Goal: Task Accomplishment & Management: Use online tool/utility

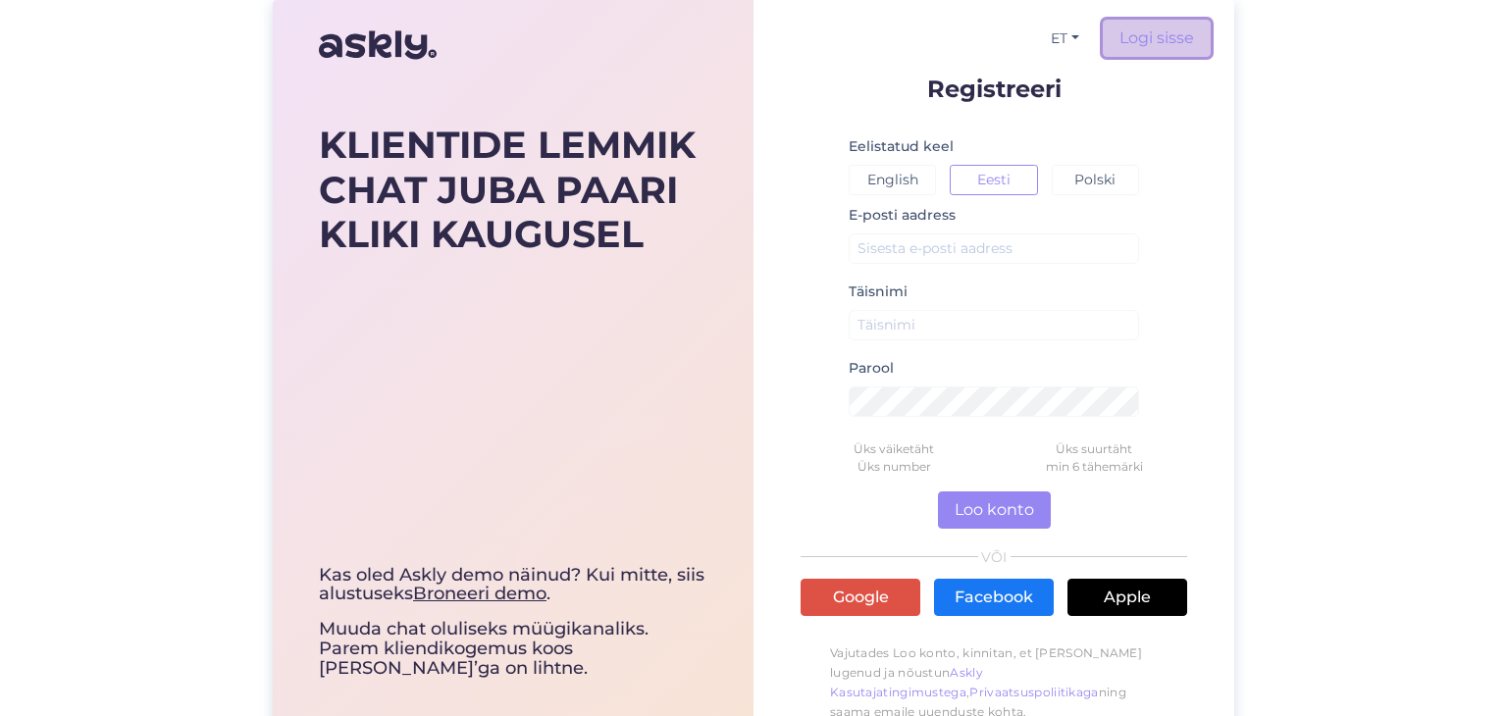
click at [1158, 26] on link "Logi sisse" at bounding box center [1157, 38] width 108 height 37
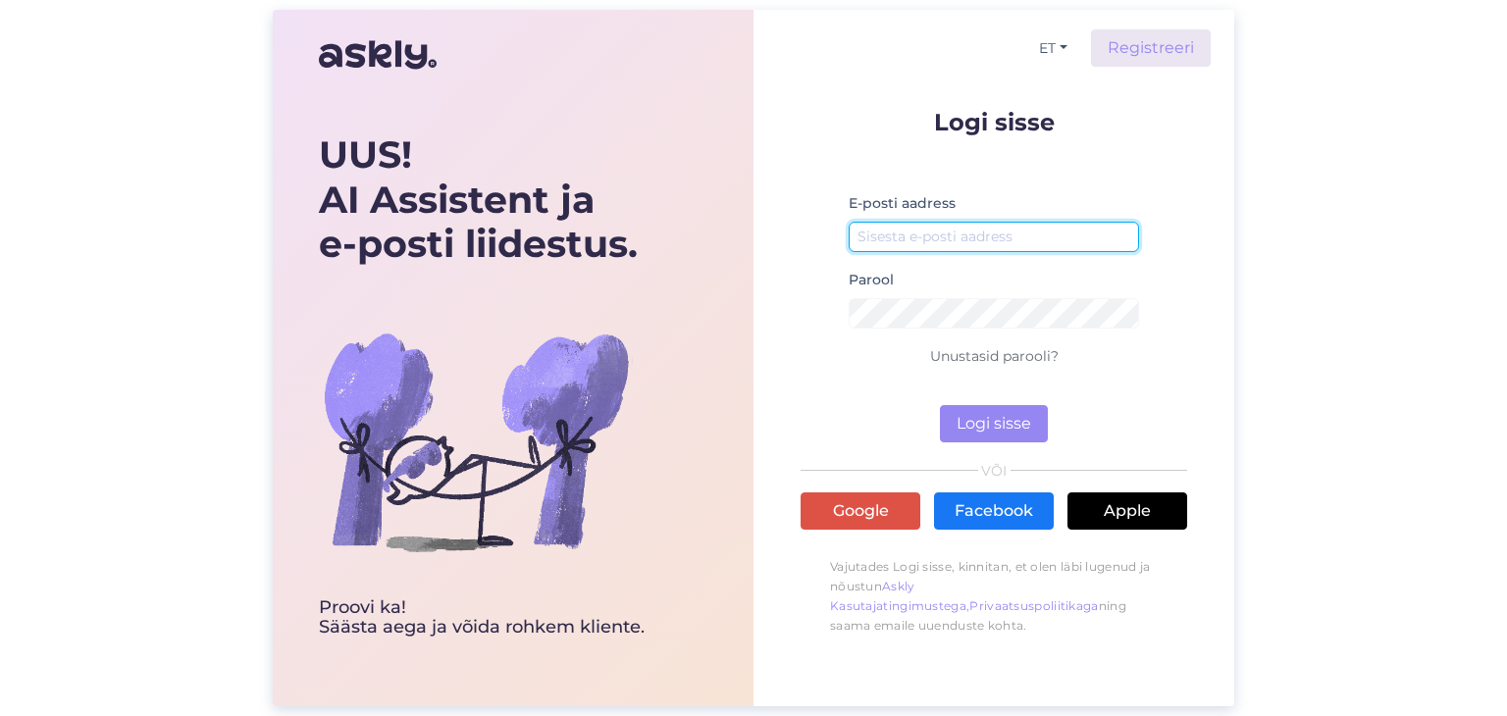
type input "[EMAIL_ADDRESS][DOMAIN_NAME]"
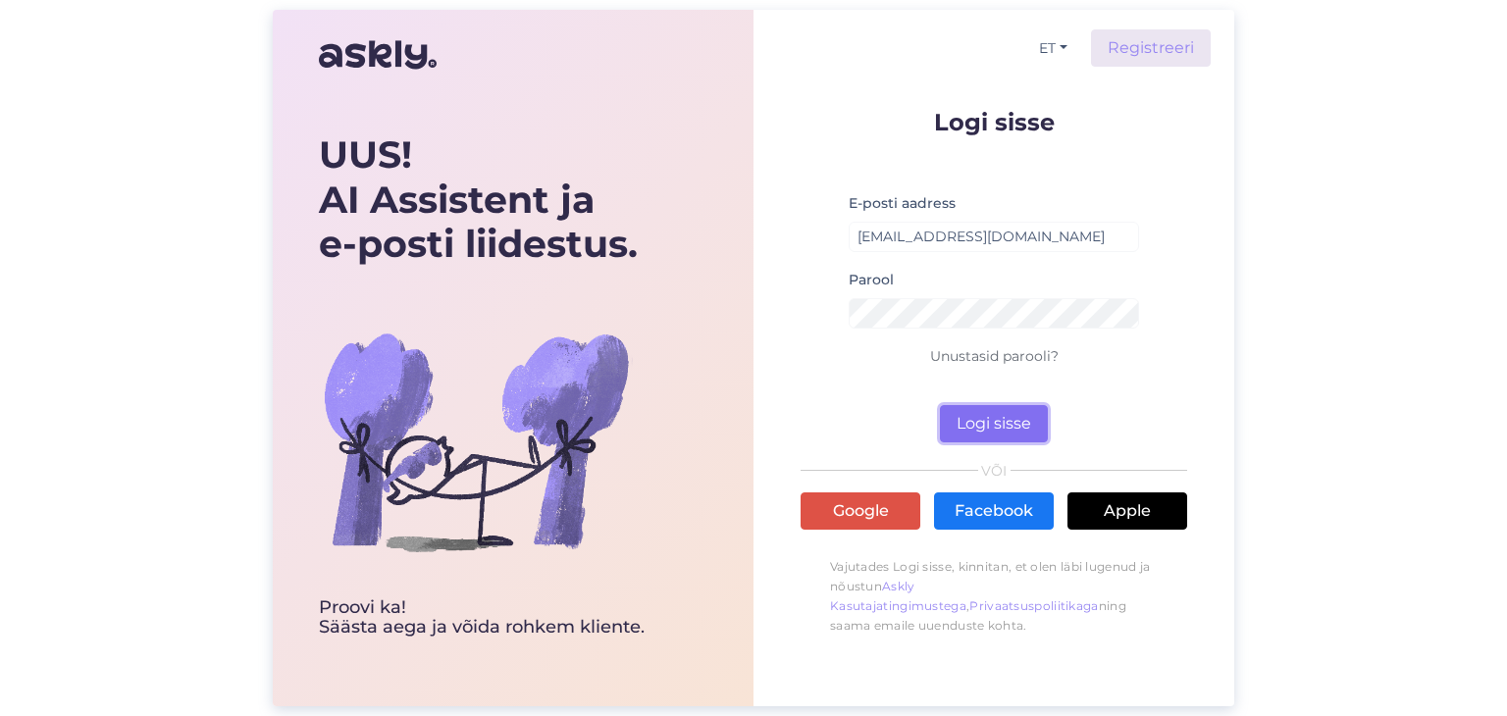
click at [985, 436] on button "Logi sisse" at bounding box center [994, 423] width 108 height 37
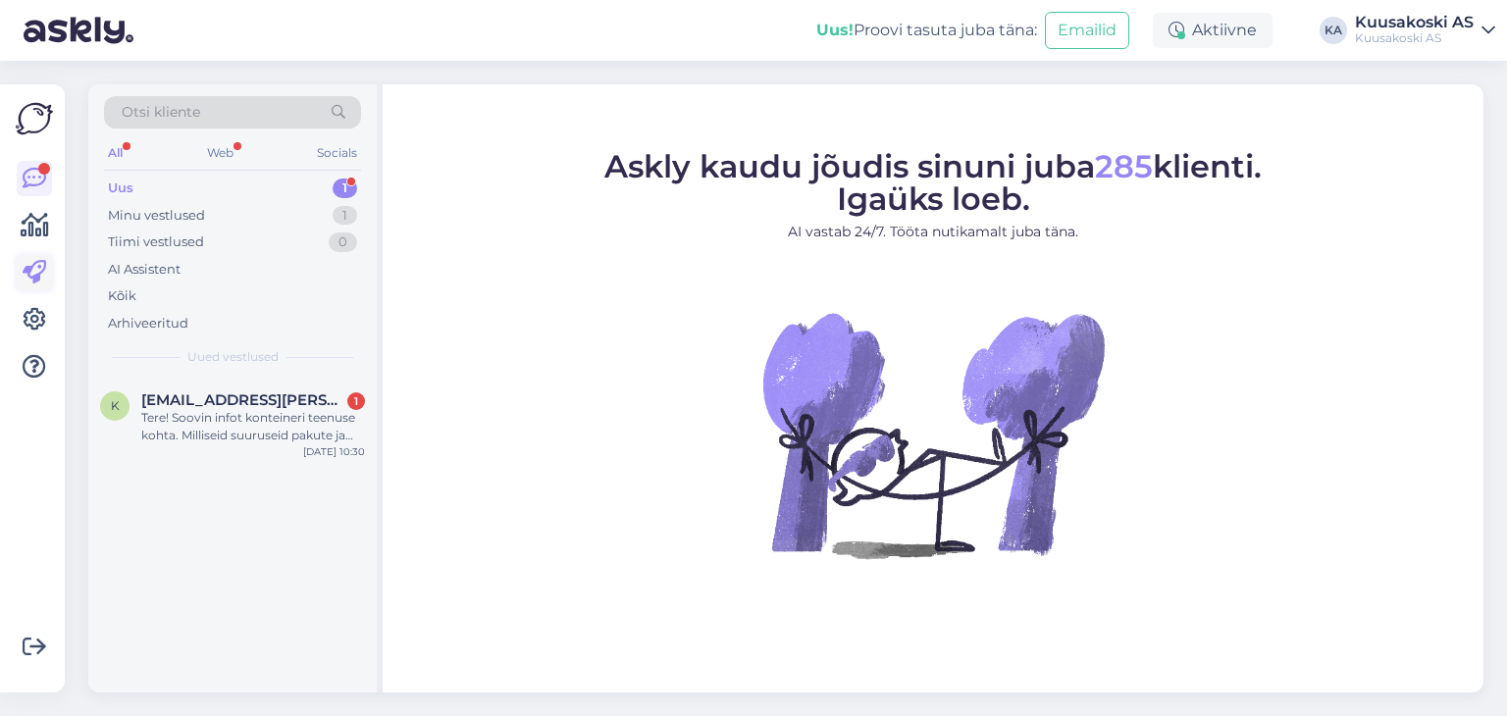
click at [28, 261] on icon at bounding box center [35, 273] width 24 height 24
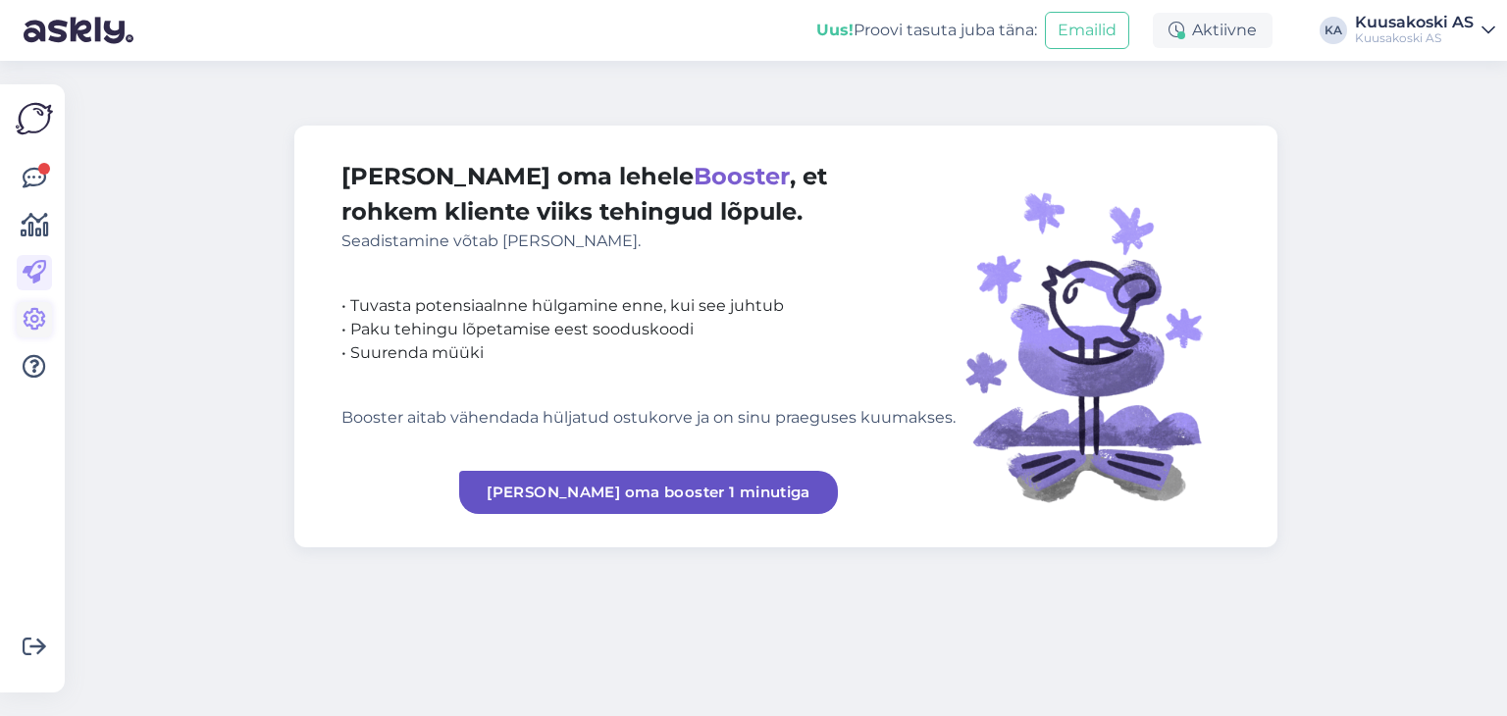
click at [32, 310] on icon at bounding box center [35, 320] width 24 height 24
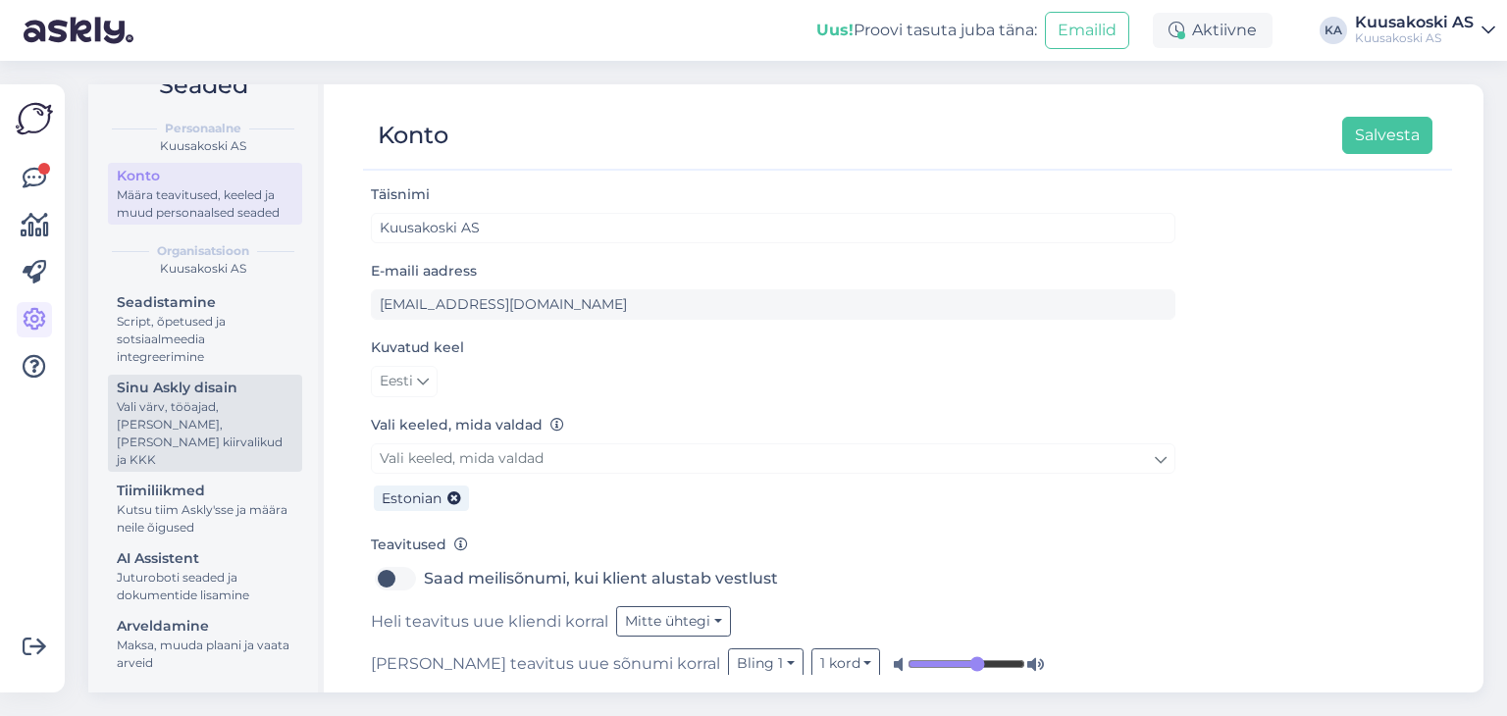
scroll to position [40, 0]
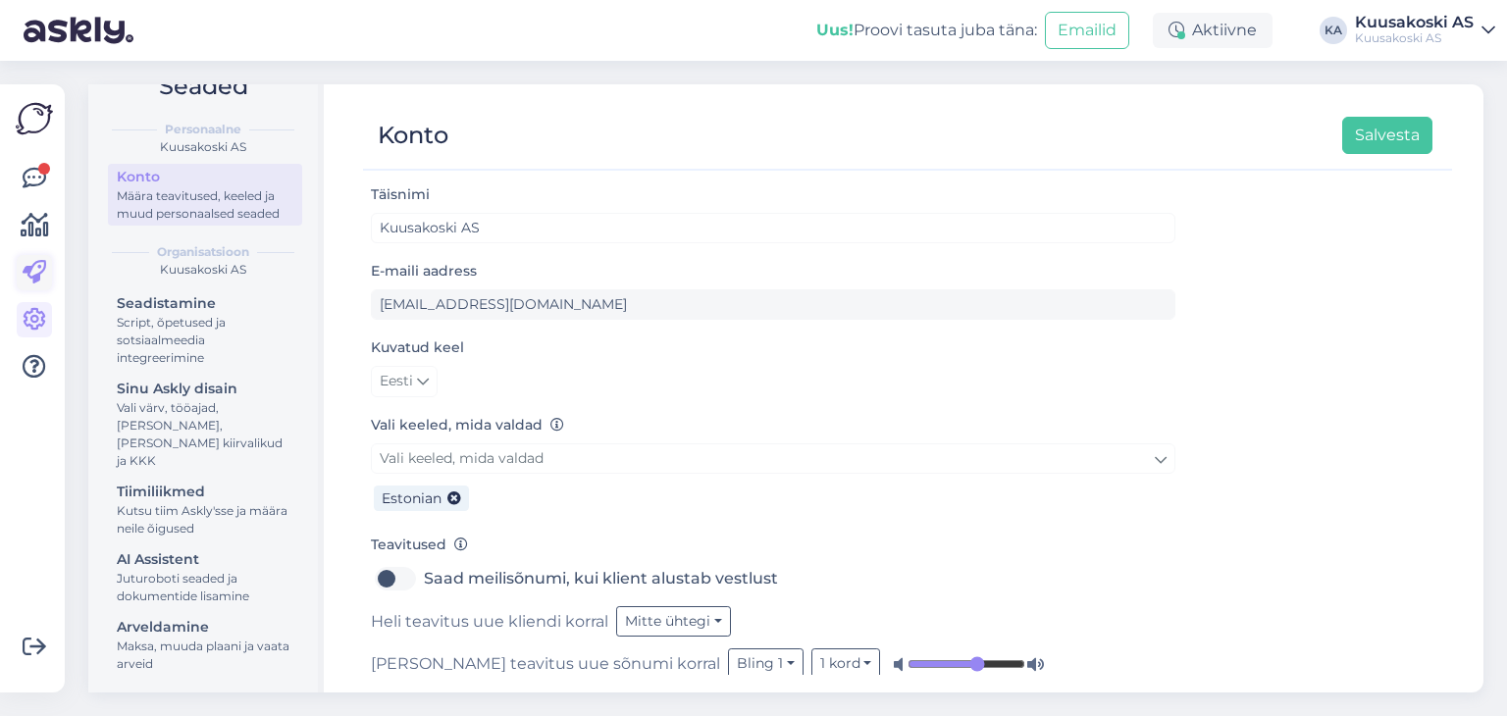
click at [46, 275] on link at bounding box center [34, 272] width 35 height 35
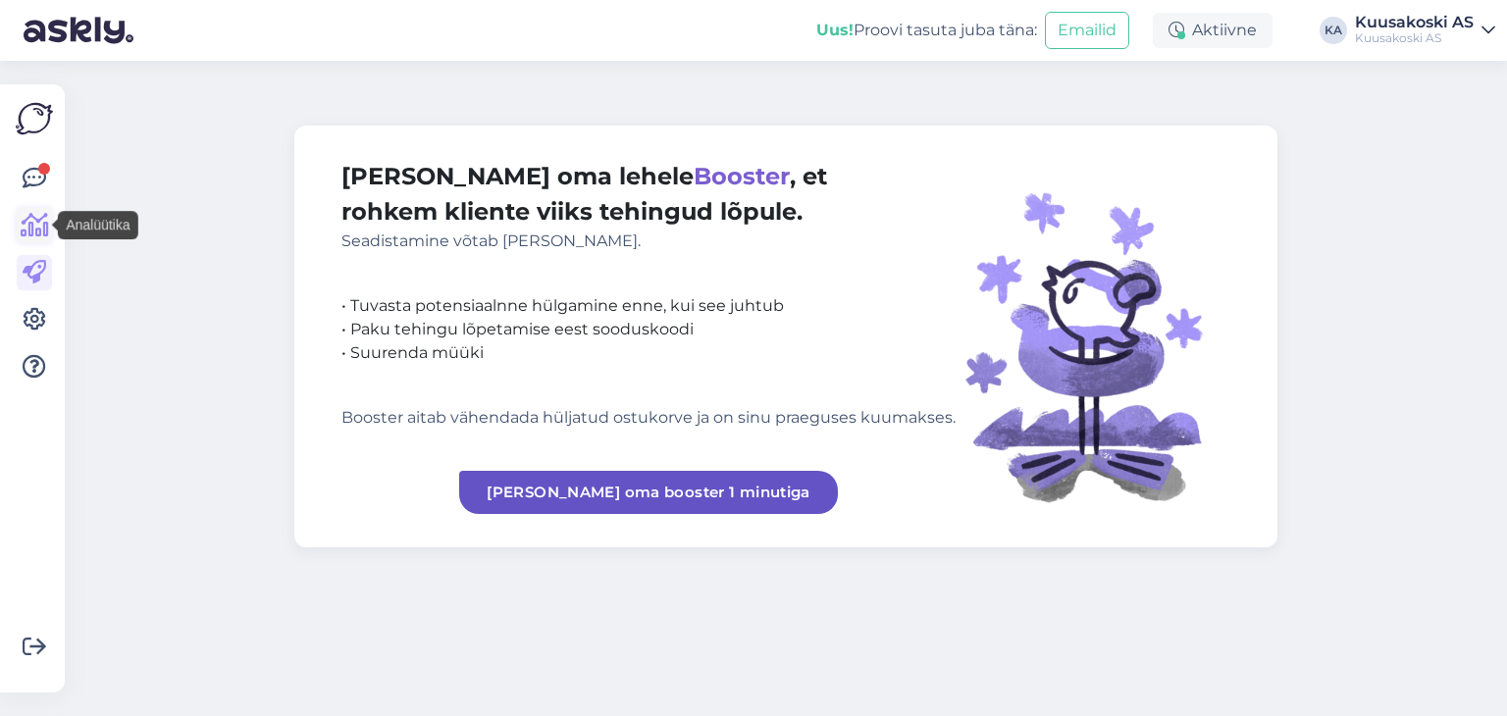
click at [29, 225] on icon at bounding box center [35, 226] width 28 height 24
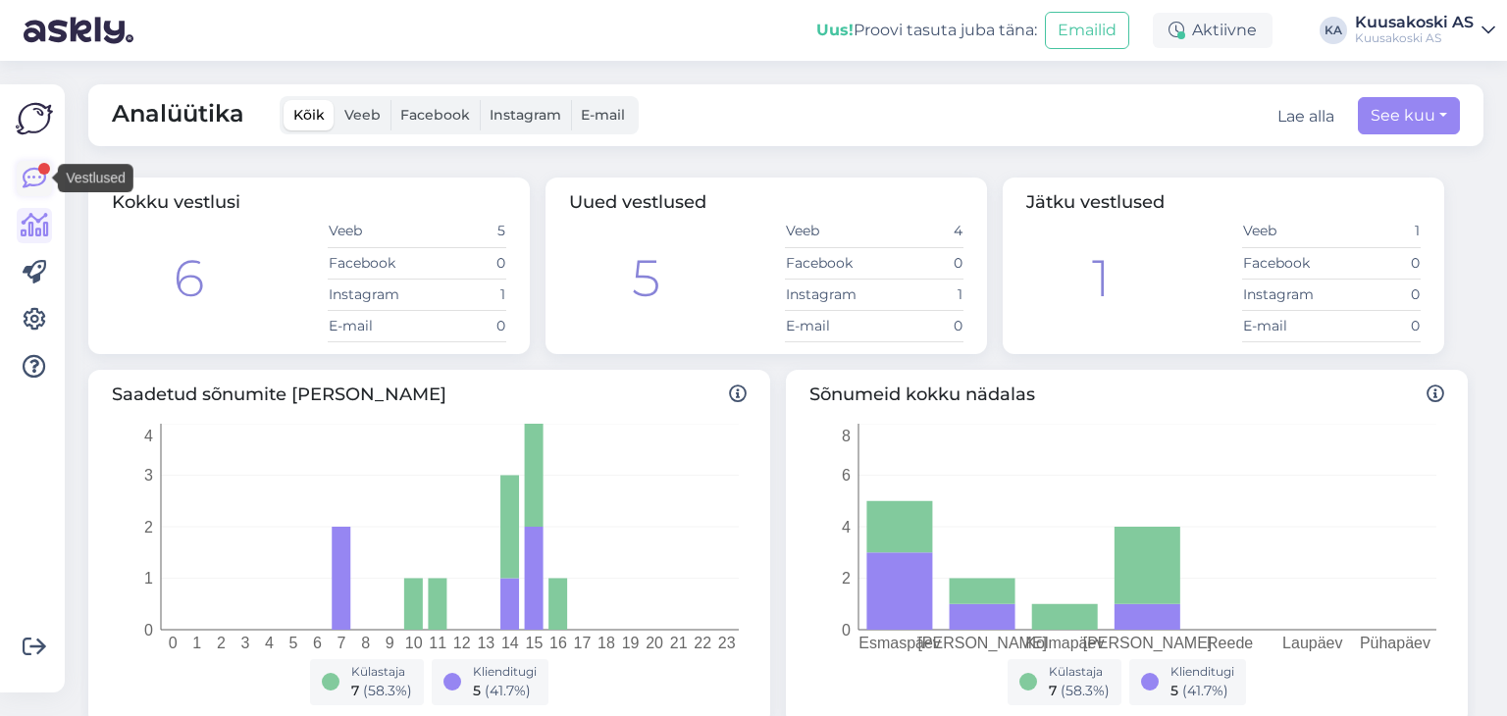
click at [27, 182] on icon at bounding box center [35, 179] width 24 height 24
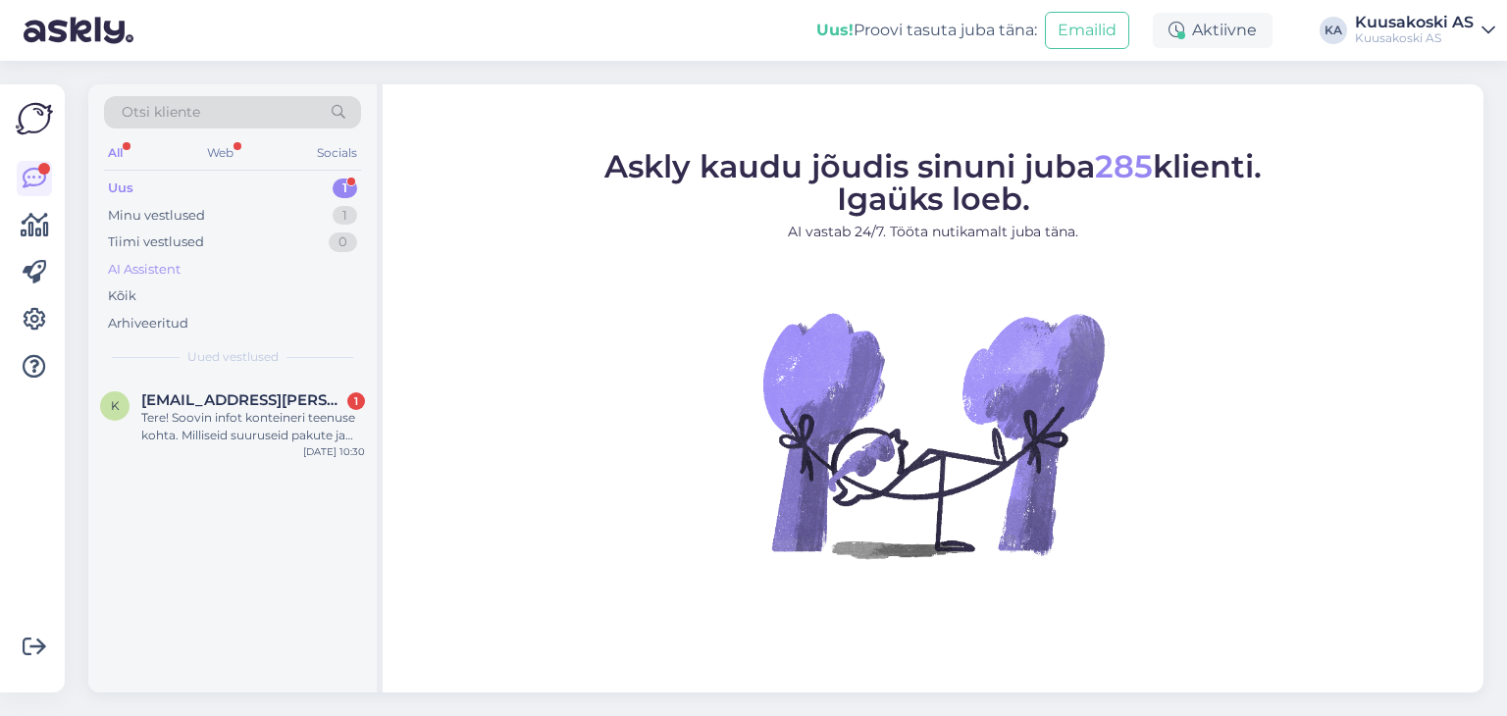
click at [137, 271] on div "AI Assistent" at bounding box center [144, 270] width 73 height 20
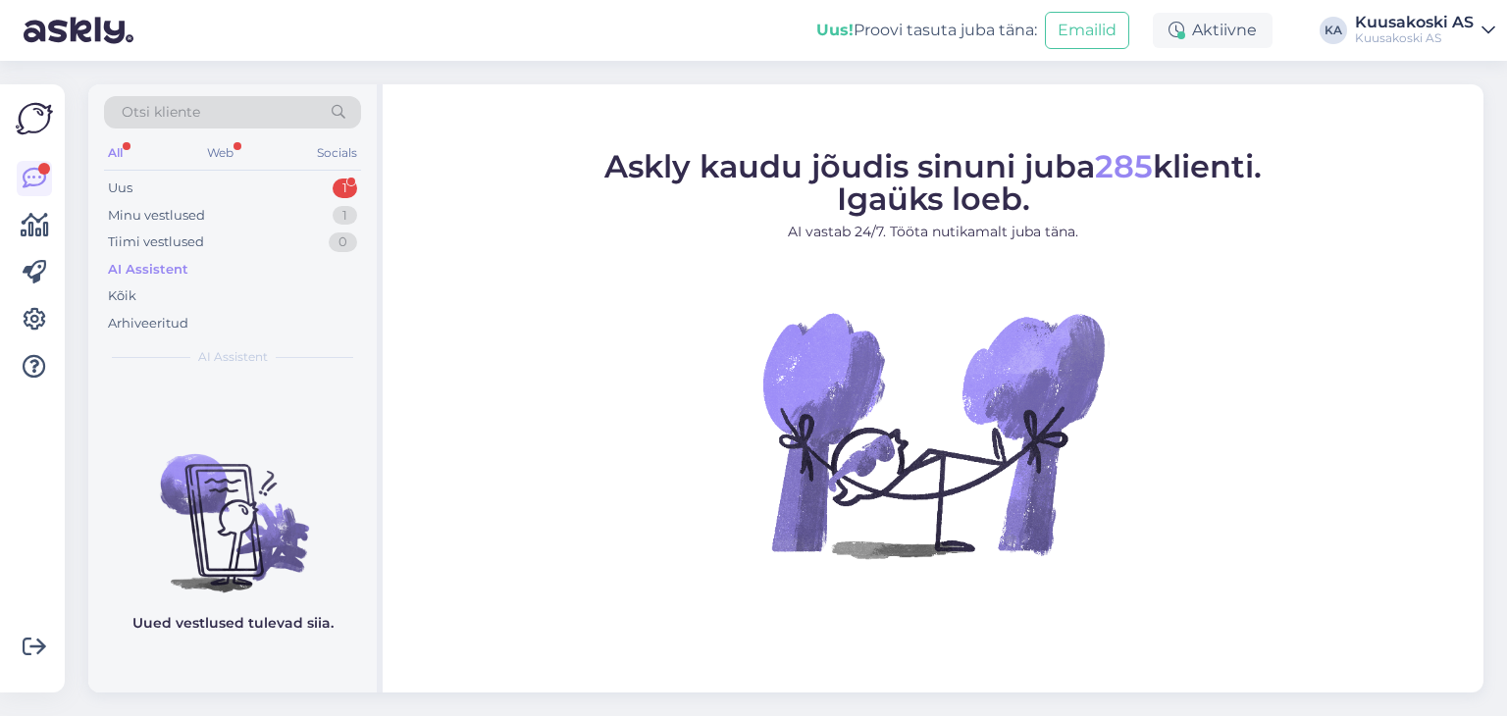
click at [10, 327] on div "Võimalused Veendu, et Askly loob sulle väärtust. Sulge Ühenda FB ja IG sõnumid …" at bounding box center [32, 388] width 65 height 608
click at [51, 320] on link at bounding box center [34, 319] width 35 height 35
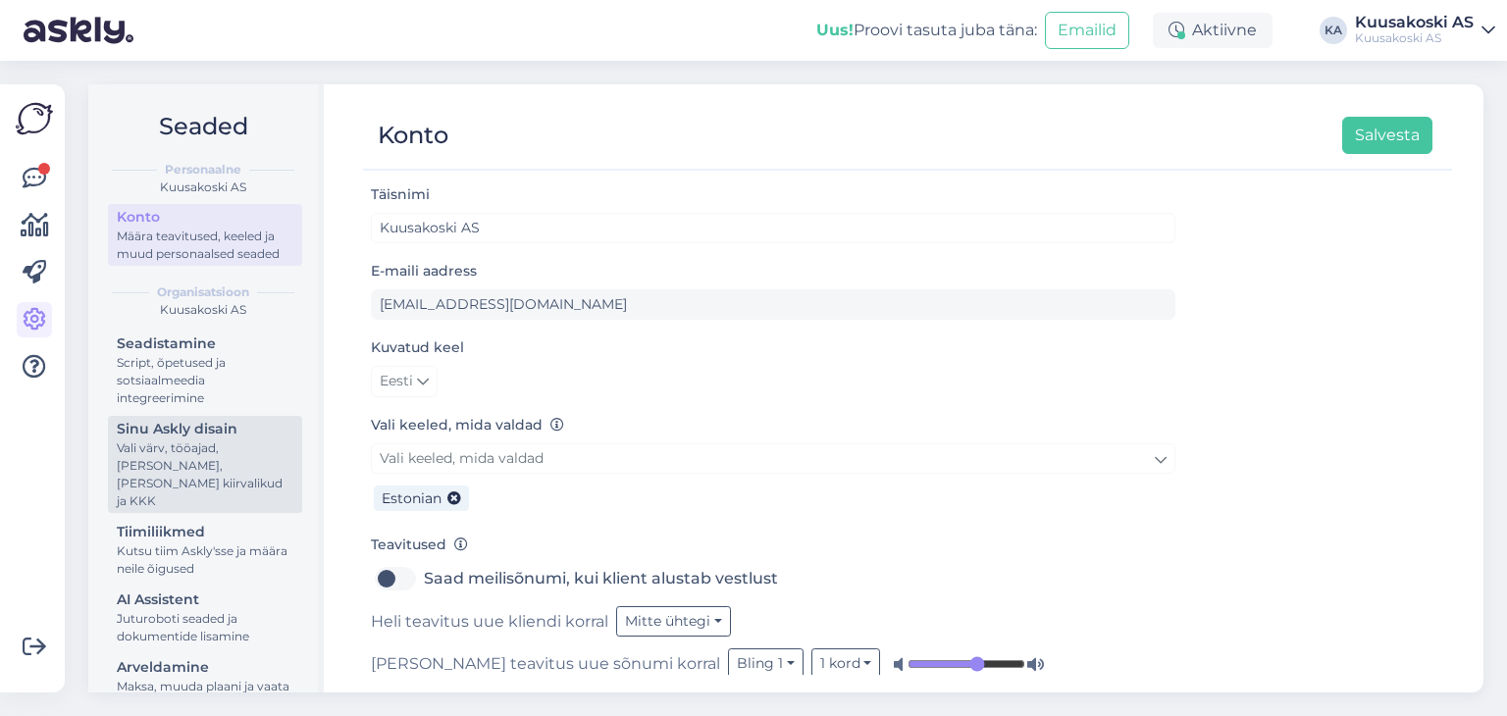
scroll to position [41, 0]
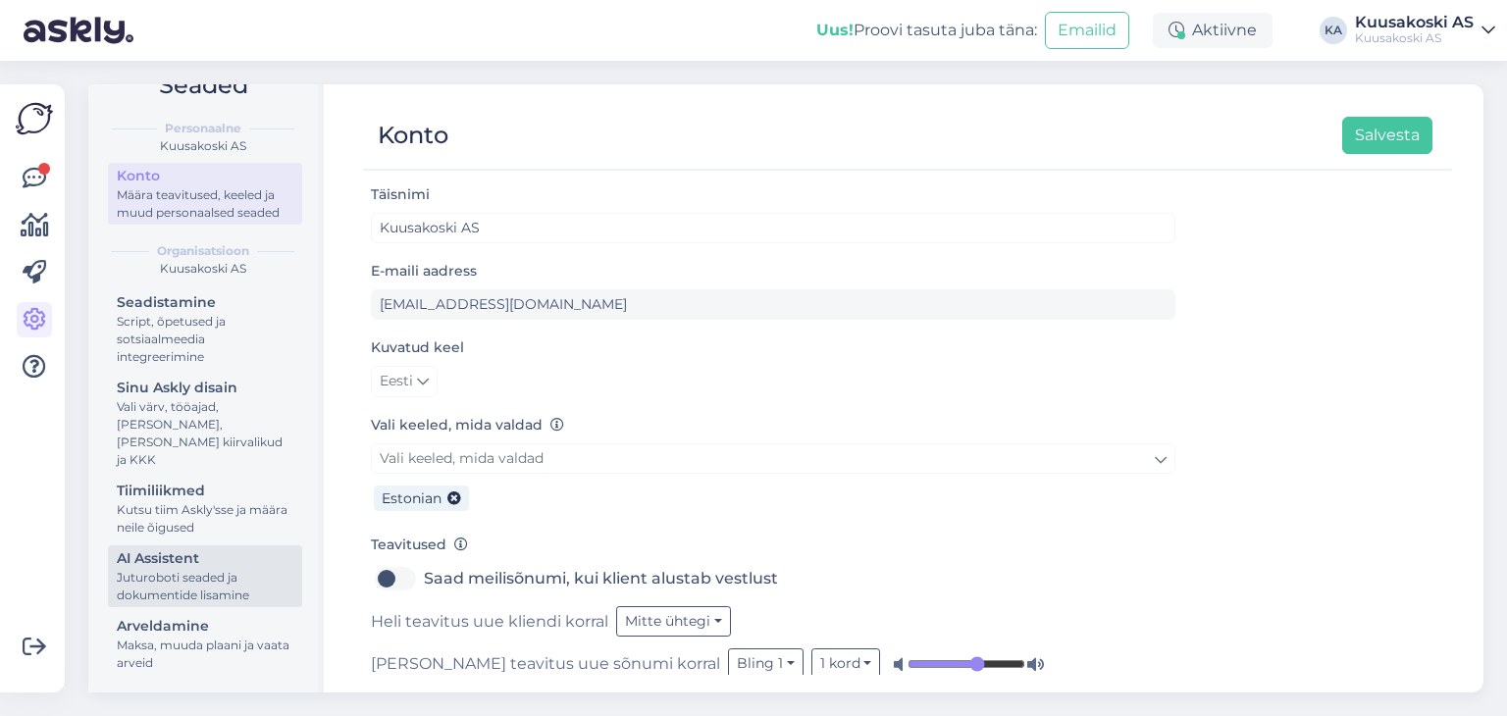
click at [173, 575] on div "Juturoboti seaded ja dokumentide lisamine" at bounding box center [205, 586] width 177 height 35
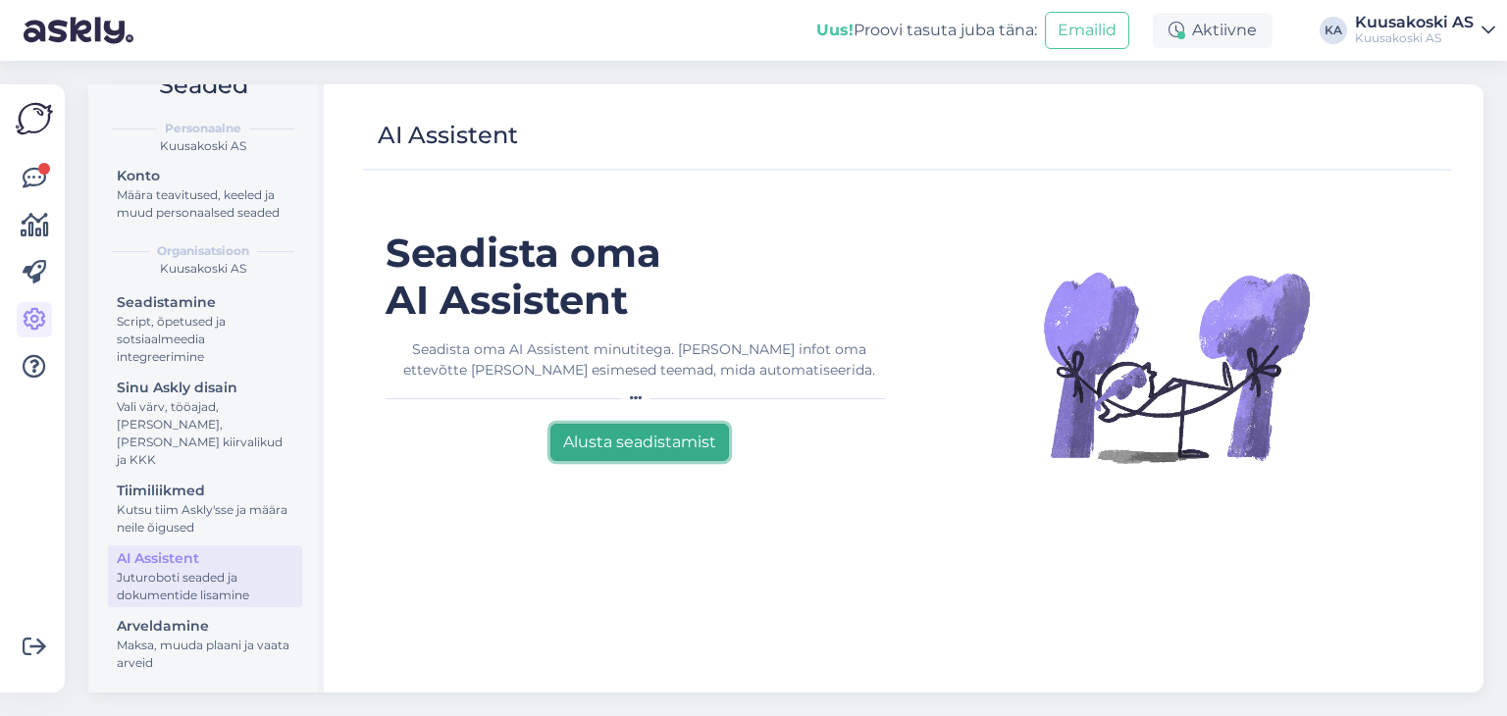
click at [634, 425] on button "Alusta seadistamist" at bounding box center [639, 442] width 179 height 37
